Goal: Task Accomplishment & Management: Use online tool/utility

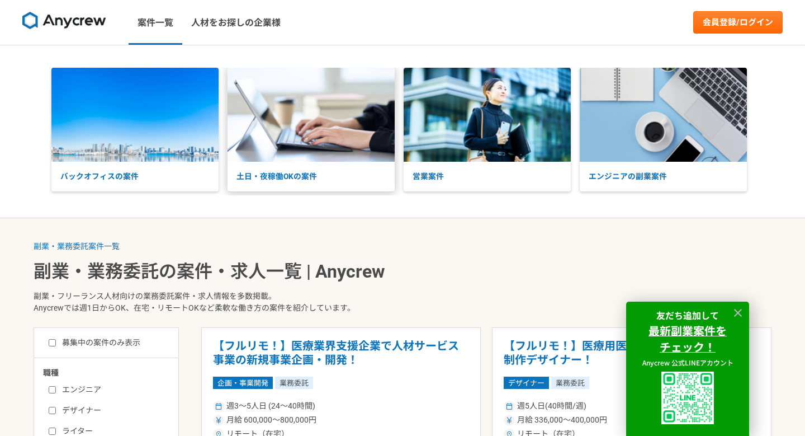
click at [305, 138] on img at bounding box center [311, 115] width 167 height 94
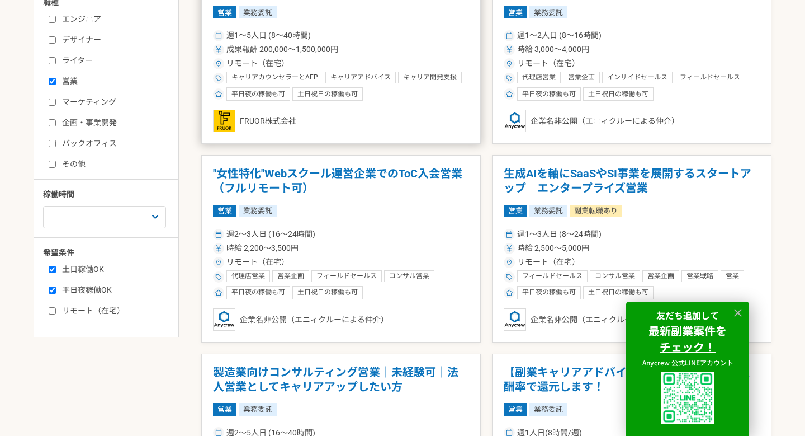
scroll to position [375, 0]
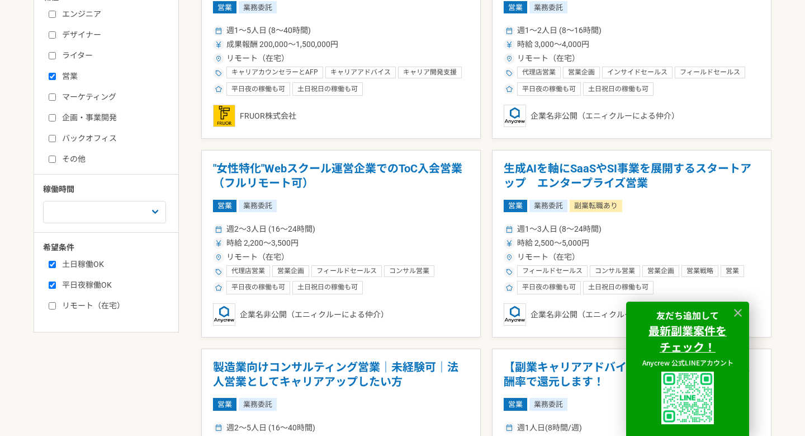
click at [51, 76] on input "営業" at bounding box center [52, 76] width 7 height 7
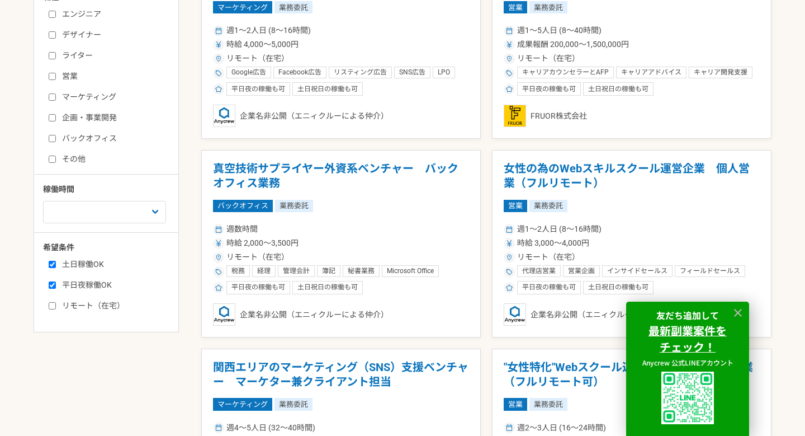
click at [56, 78] on label "営業" at bounding box center [113, 76] width 129 height 12
click at [56, 78] on input "営業" at bounding box center [52, 76] width 7 height 7
checkbox input "true"
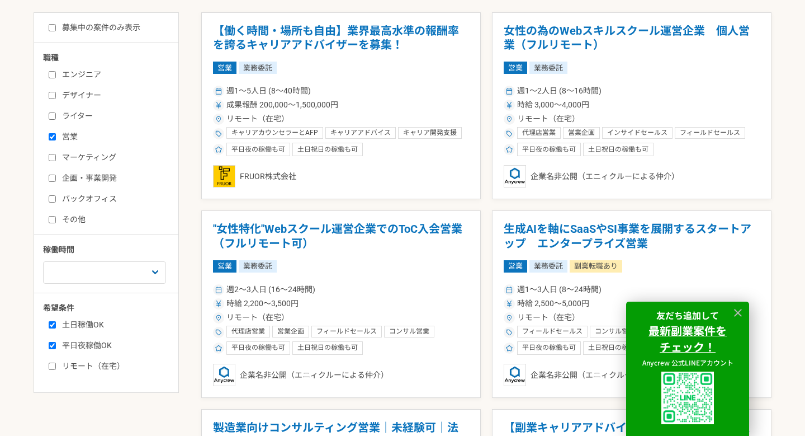
scroll to position [304, 0]
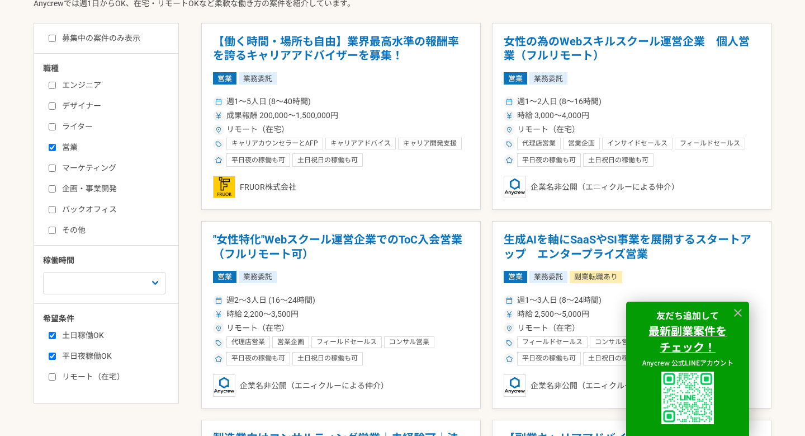
click at [52, 86] on input "エンジニア" at bounding box center [52, 85] width 7 height 7
checkbox input "true"
click at [55, 154] on div "エンジニア デザイナー ライター 営業 マーケティング 企画・事業開発 バックオフィス その他" at bounding box center [110, 156] width 134 height 160
click at [54, 151] on label "営業" at bounding box center [113, 148] width 129 height 12
click at [54, 151] on input "営業" at bounding box center [52, 147] width 7 height 7
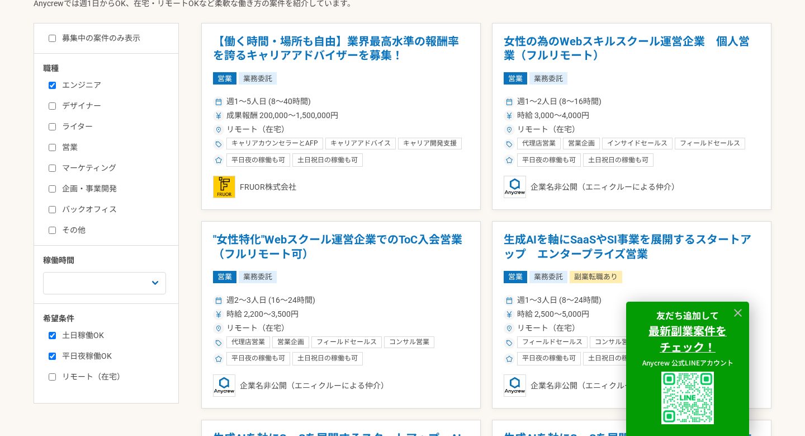
checkbox input "false"
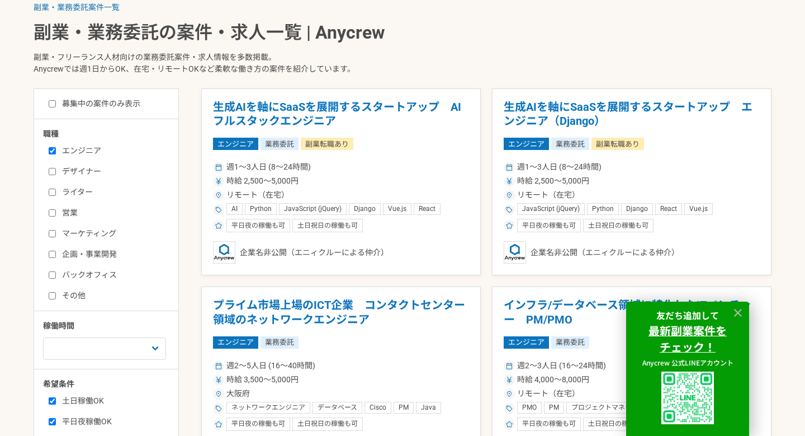
scroll to position [236, 0]
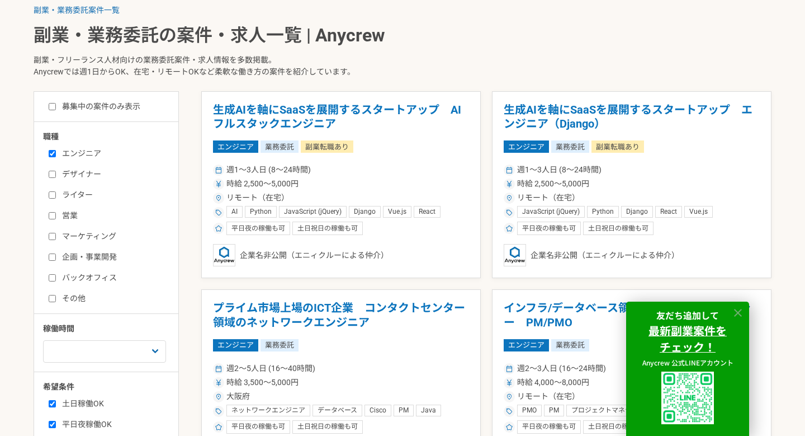
click at [742, 310] on icon at bounding box center [738, 312] width 13 height 13
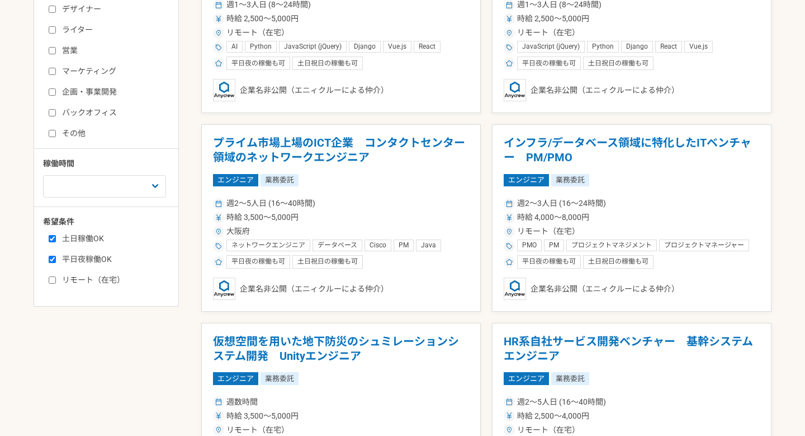
scroll to position [404, 0]
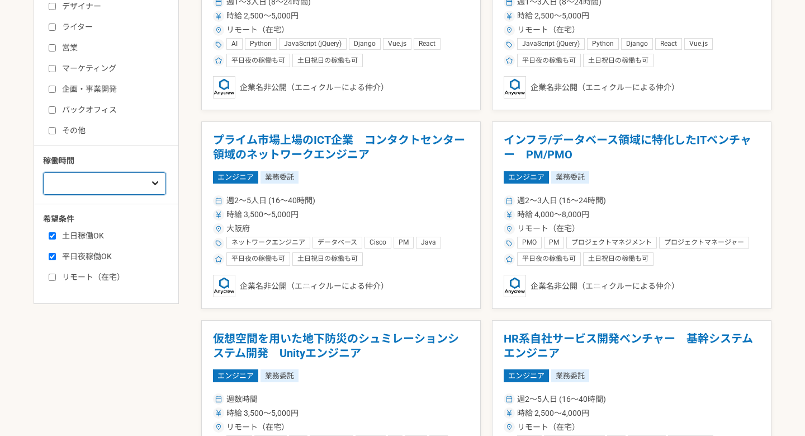
click at [128, 185] on select "週1人日（8時間）以下 週2人日（16時間）以下 週3人日（24時間）以下 週4人日（32時間）以下 週5人日（40時間）以下" at bounding box center [104, 183] width 123 height 22
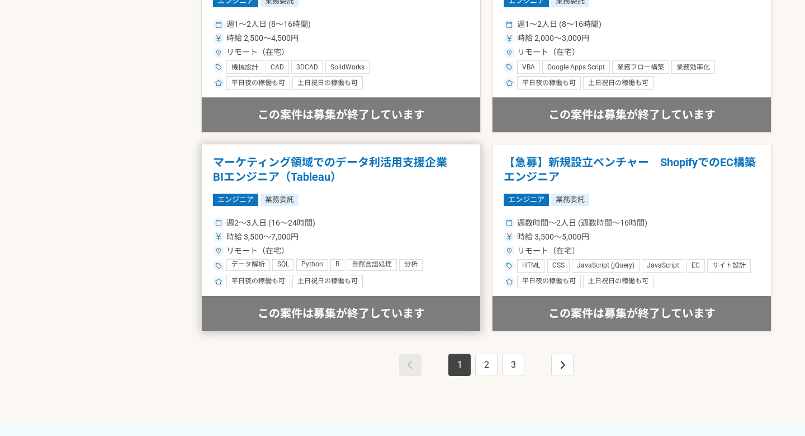
scroll to position [1975, 0]
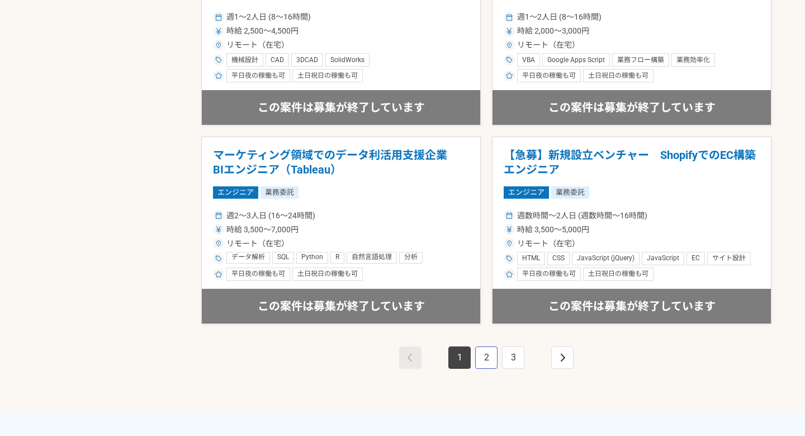
click at [490, 361] on link "2" at bounding box center [486, 357] width 22 height 22
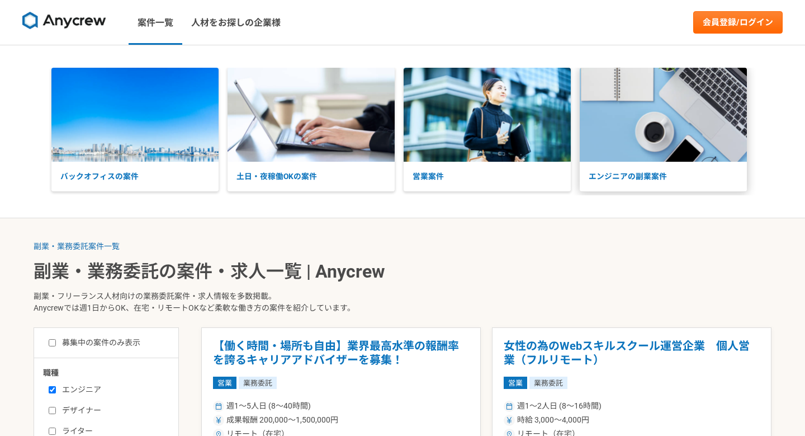
click at [639, 134] on img at bounding box center [663, 115] width 167 height 94
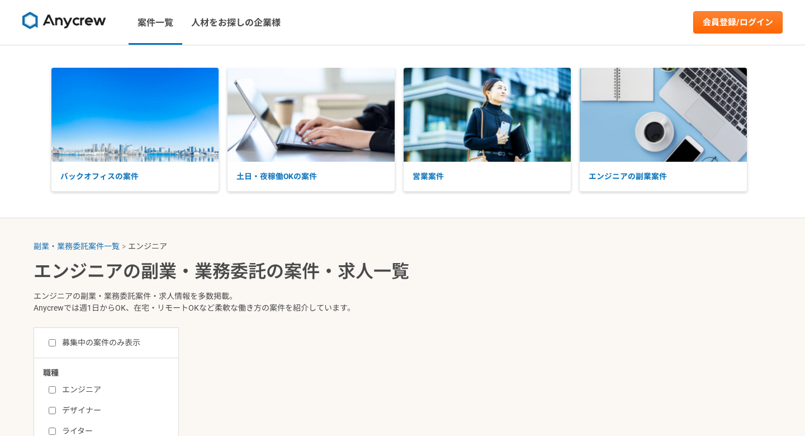
select select "3"
checkbox input "true"
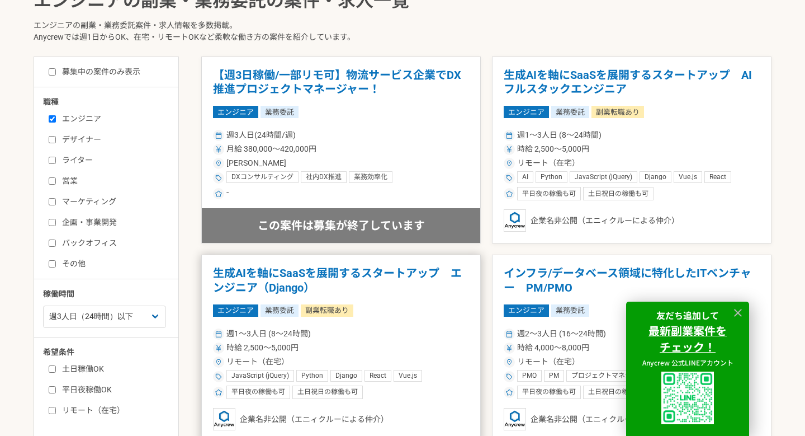
scroll to position [273, 0]
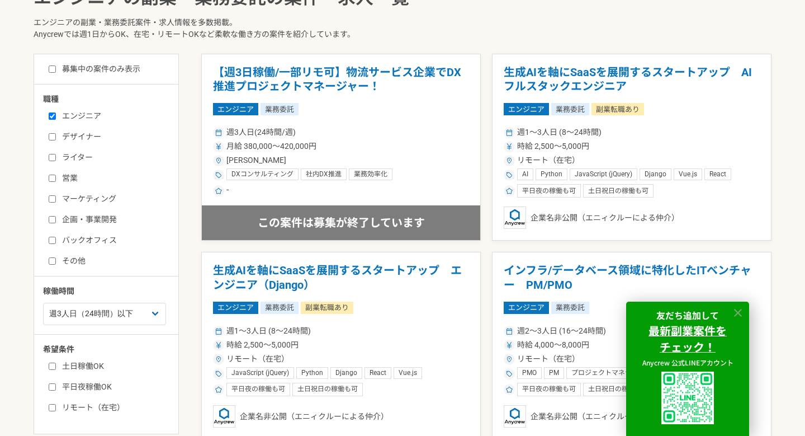
click at [741, 312] on icon at bounding box center [738, 312] width 13 height 13
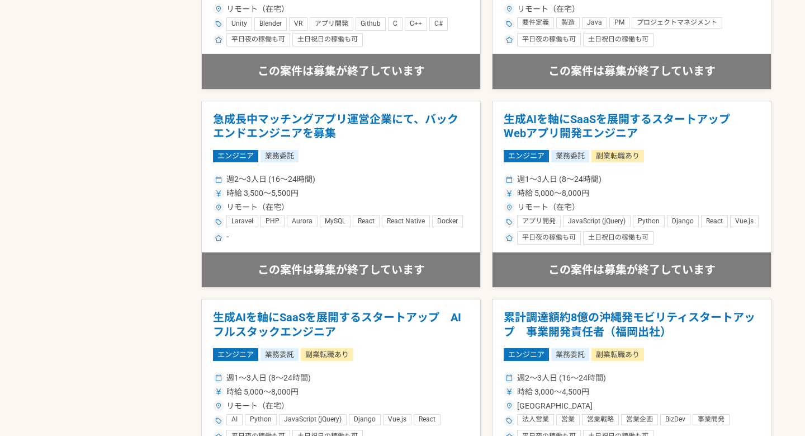
scroll to position [829, 0]
